Goal: Obtain resource: Download file/media

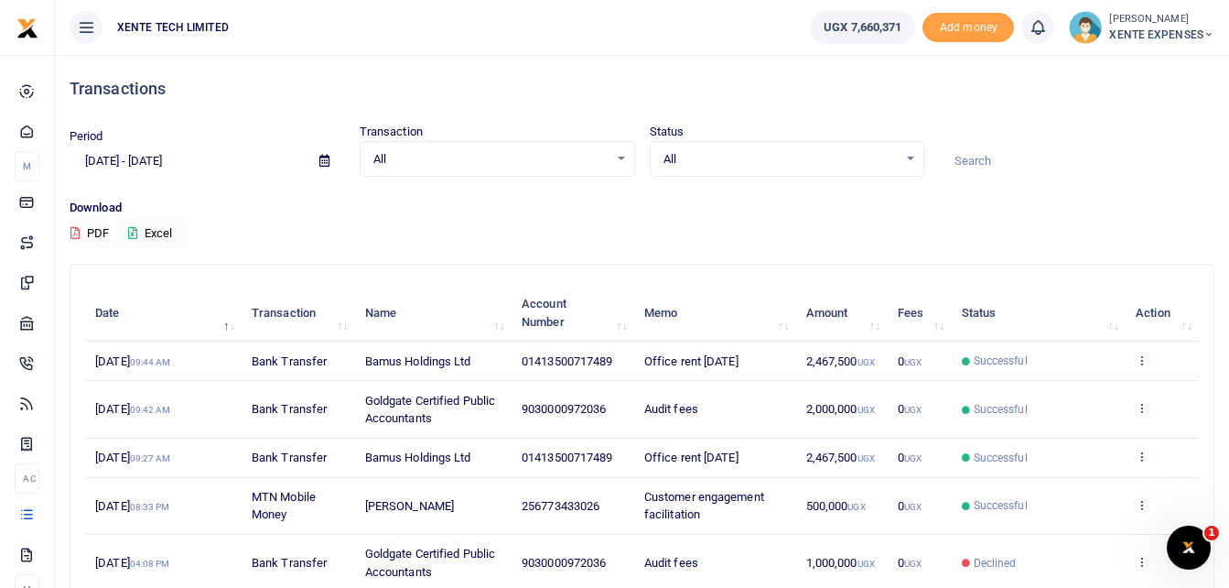
click at [681, 402] on span "Audit fees" at bounding box center [671, 409] width 54 height 14
click at [1139, 405] on icon at bounding box center [1142, 407] width 12 height 13
click at [1067, 430] on link "View details" at bounding box center [1074, 439] width 145 height 26
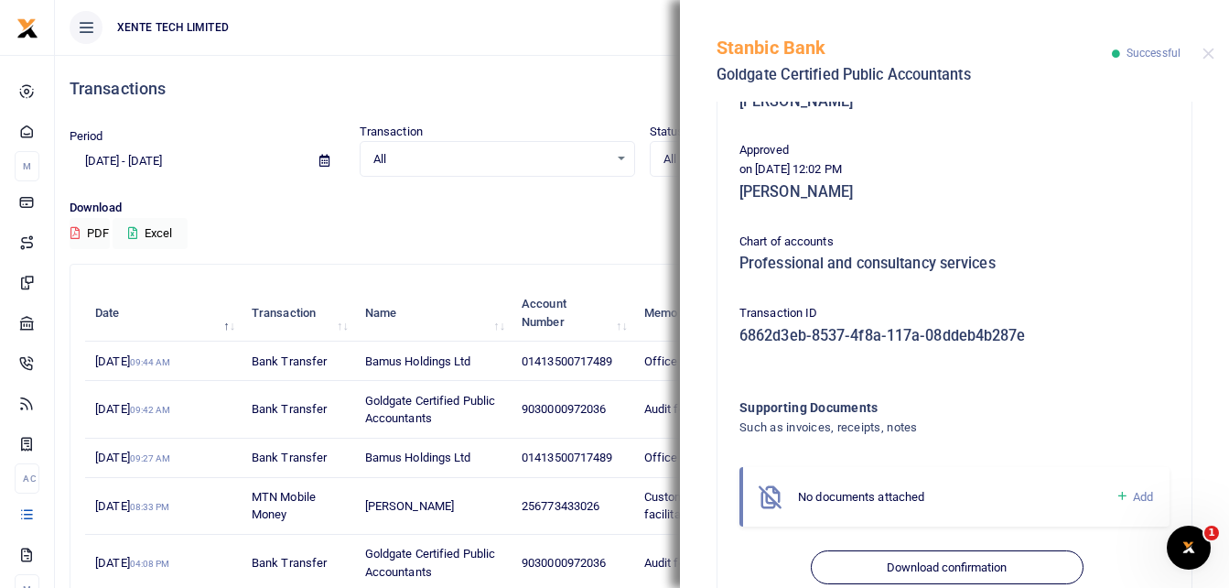
scroll to position [314, 0]
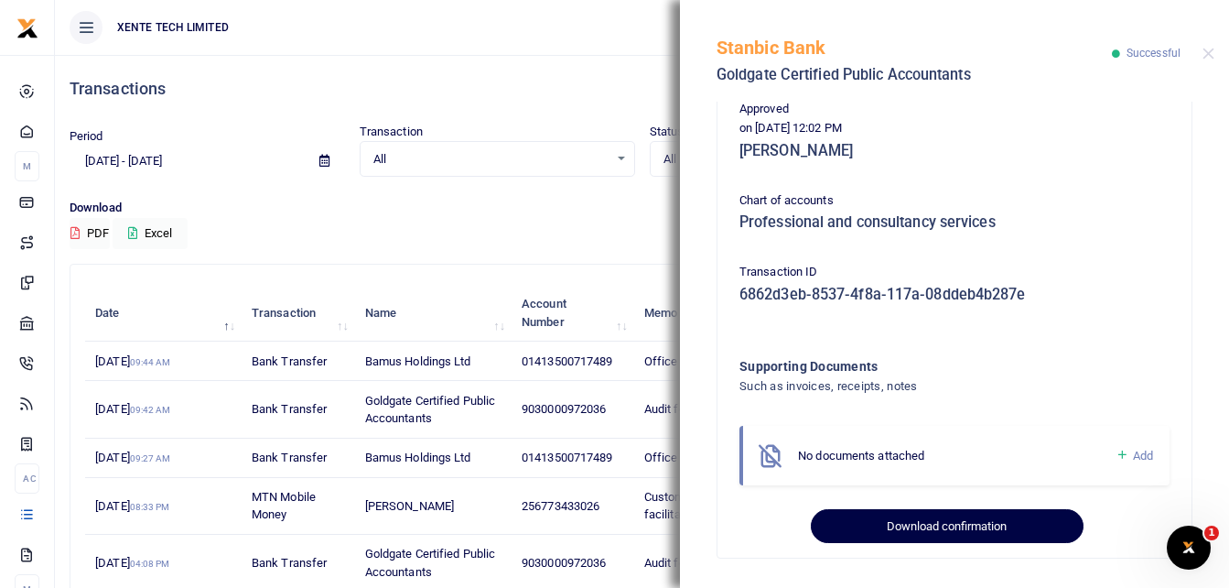
click at [902, 524] on button "Download confirmation" at bounding box center [947, 526] width 272 height 35
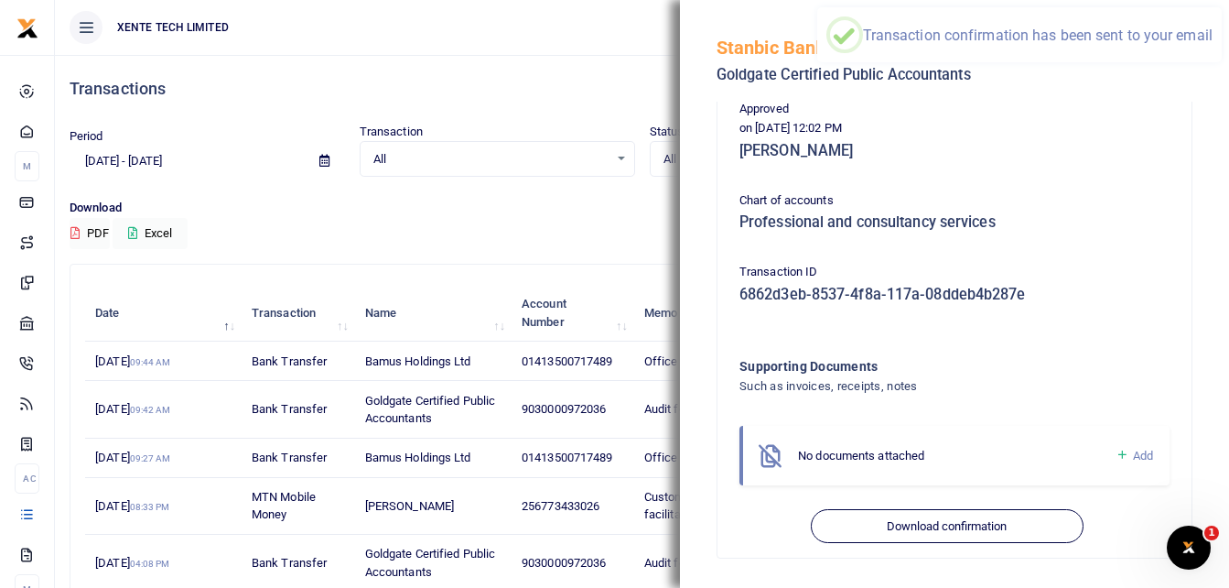
click at [557, 96] on h4 "Transactions" at bounding box center [642, 89] width 1145 height 20
click at [573, 83] on h4 "Transactions" at bounding box center [642, 89] width 1145 height 20
click at [1216, 50] on div "Stanbic Bank Goldgate Certified Public Accountants Successful" at bounding box center [954, 51] width 549 height 102
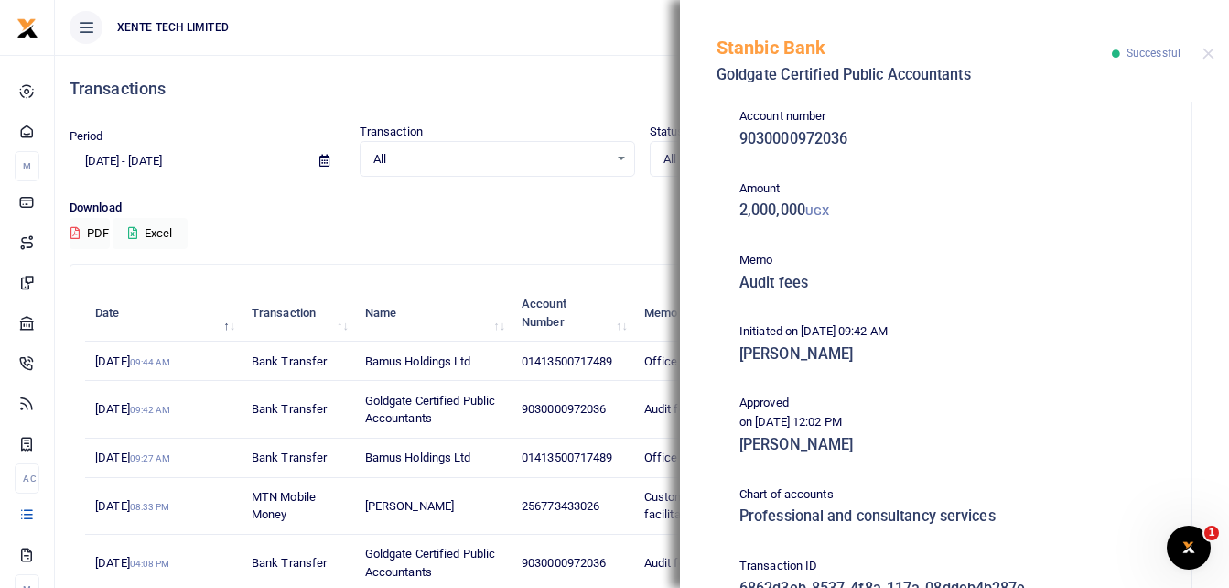
scroll to position [0, 0]
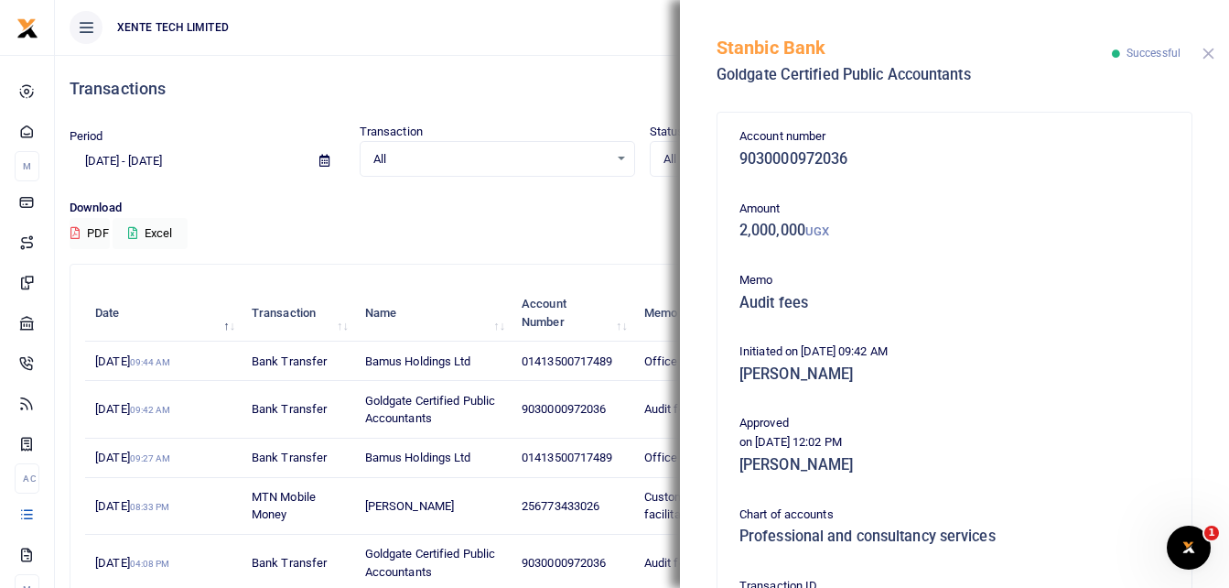
click at [1209, 54] on button "Close" at bounding box center [1209, 54] width 12 height 12
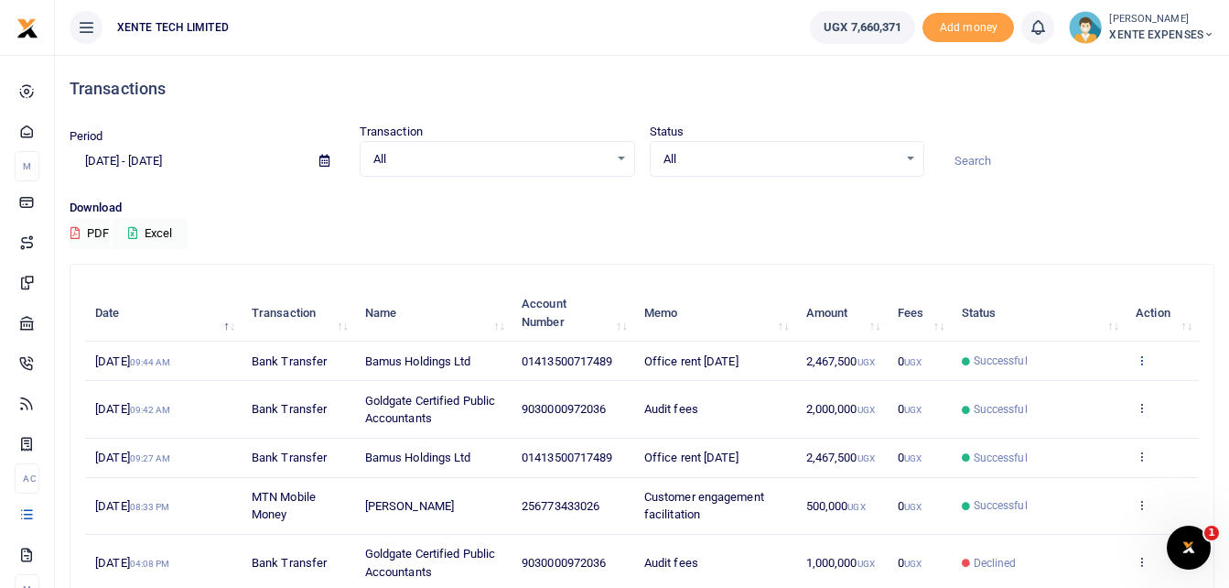
click at [1142, 360] on icon at bounding box center [1142, 359] width 12 height 13
click at [1089, 382] on link "View details" at bounding box center [1074, 391] width 145 height 26
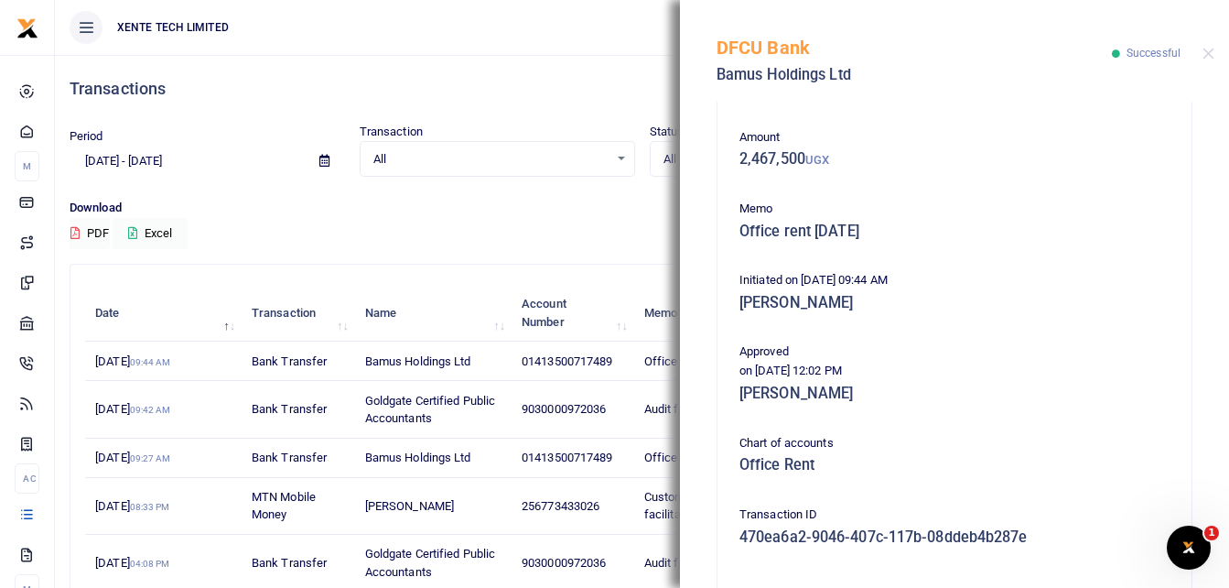
scroll to position [314, 0]
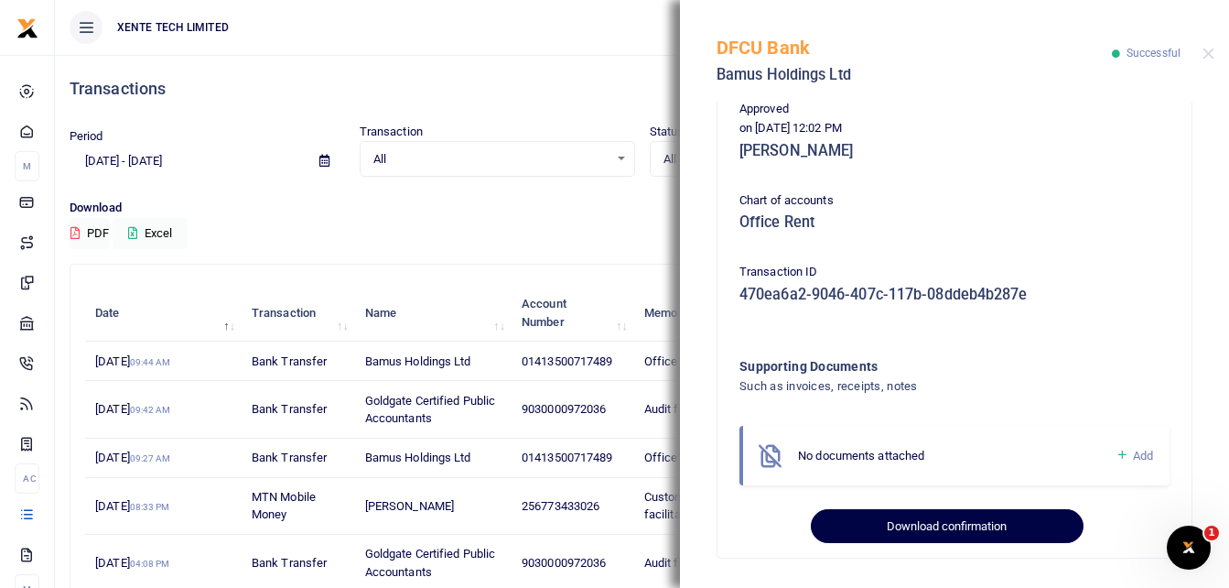
click at [894, 529] on button "Download confirmation" at bounding box center [947, 526] width 272 height 35
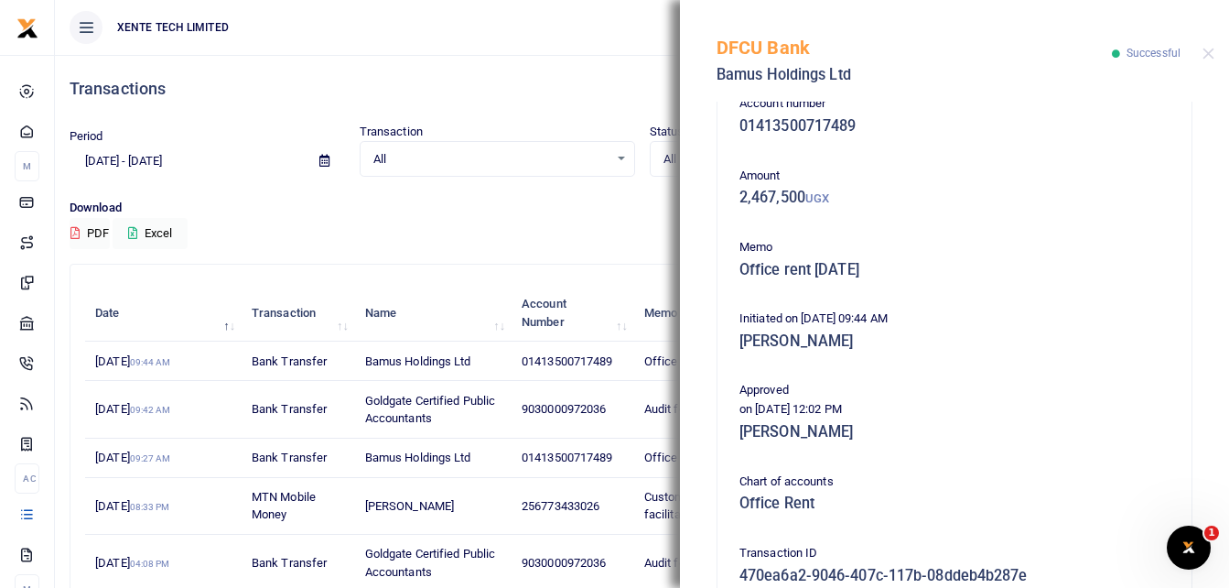
scroll to position [25, 0]
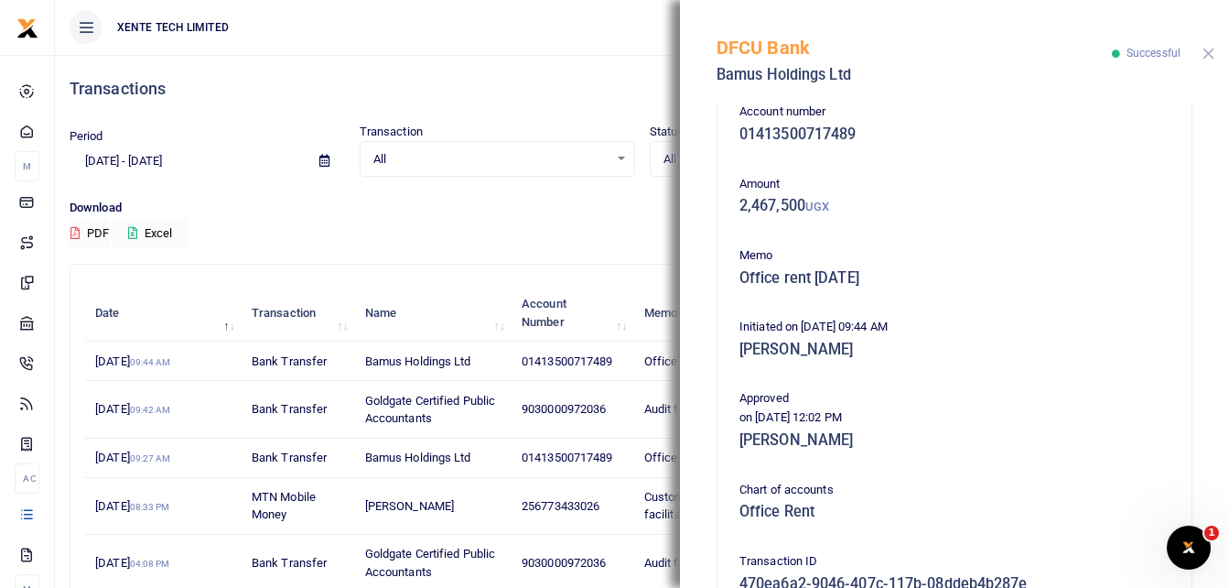
click at [1210, 49] on button "Close" at bounding box center [1209, 54] width 12 height 12
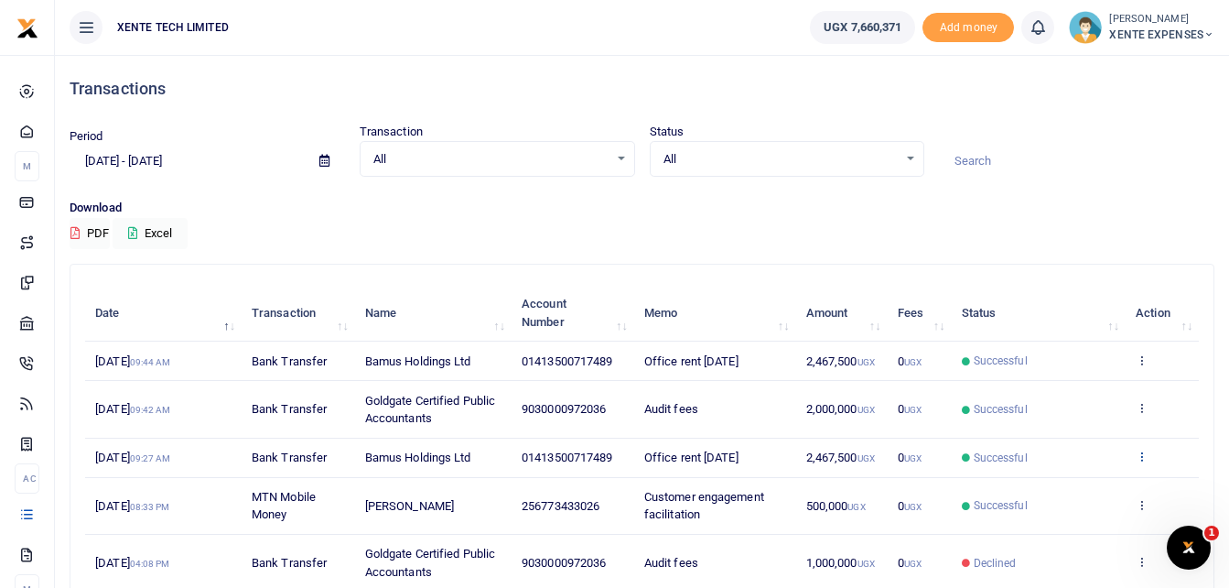
click at [1140, 455] on icon at bounding box center [1142, 455] width 12 height 13
click at [1073, 479] on link "View details" at bounding box center [1074, 487] width 145 height 26
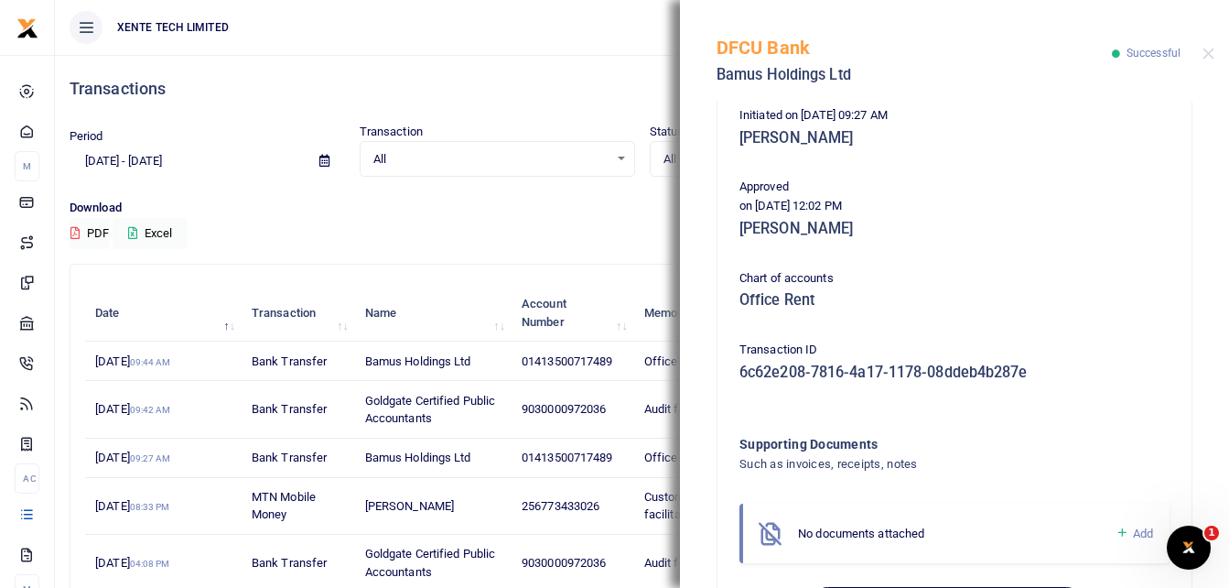
scroll to position [314, 0]
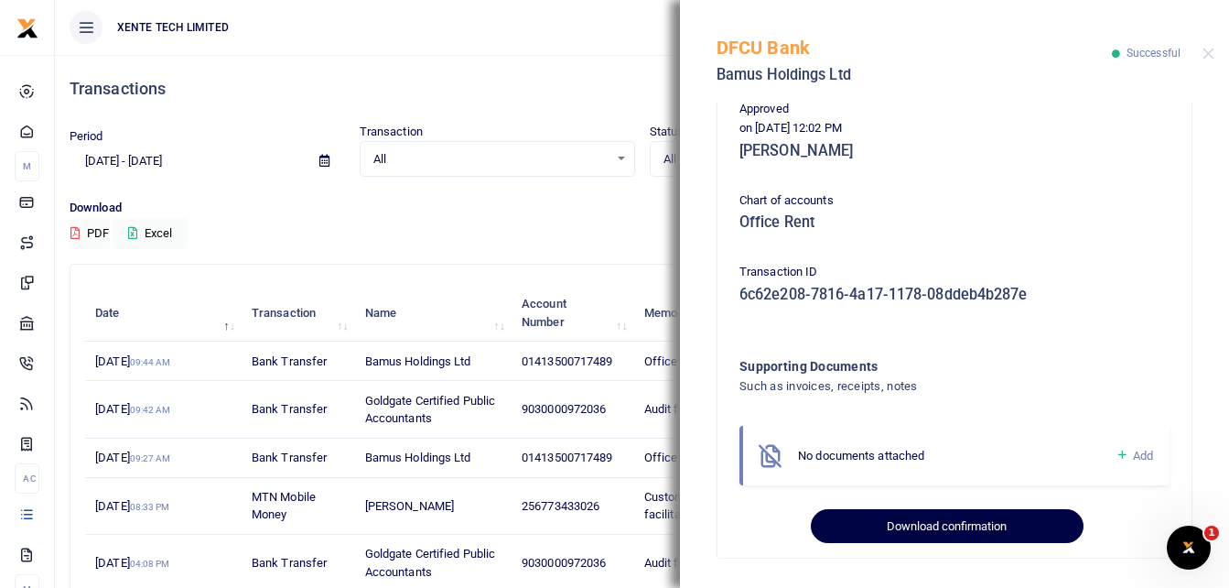
click at [946, 524] on button "Download confirmation" at bounding box center [947, 526] width 272 height 35
